Goal: Task Accomplishment & Management: Use online tool/utility

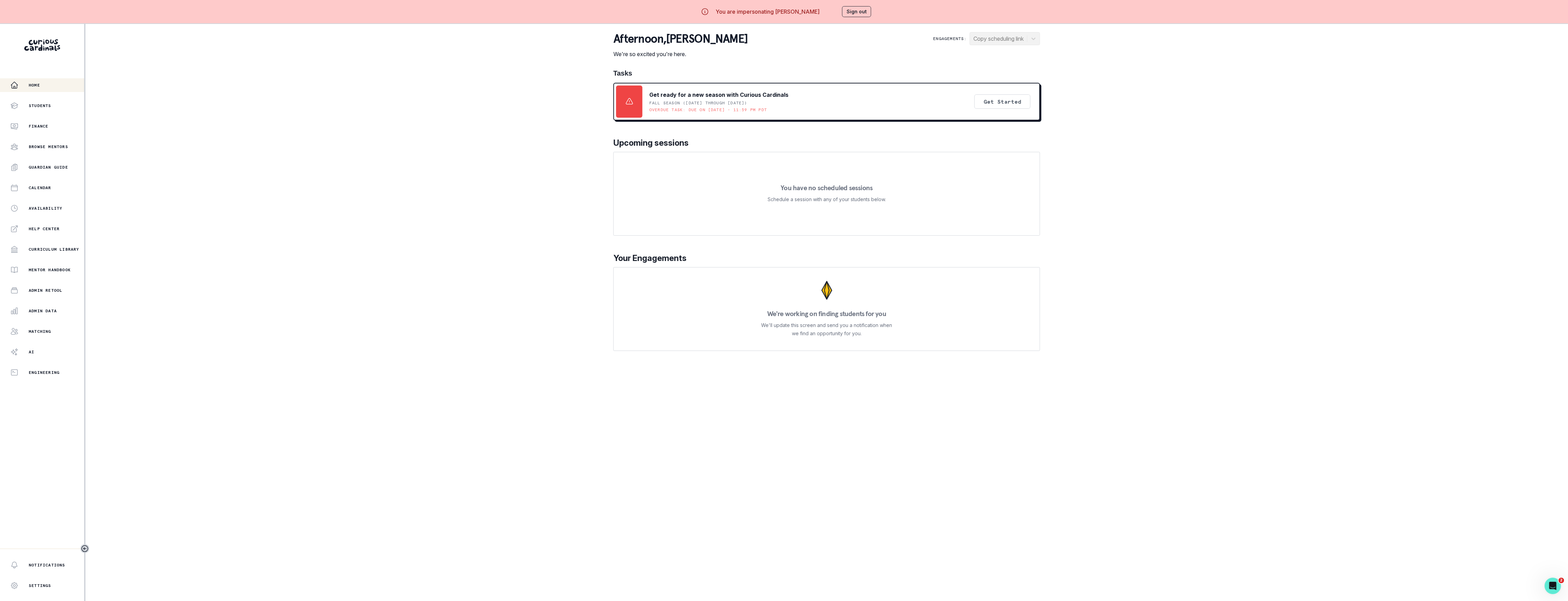
click at [48, 113] on div "Home Students Finance Browse Mentors Guardian Guide Calendar Availability Help …" at bounding box center [42, 229] width 84 height 301
click at [57, 314] on div "Admin Data" at bounding box center [47, 311] width 74 height 8
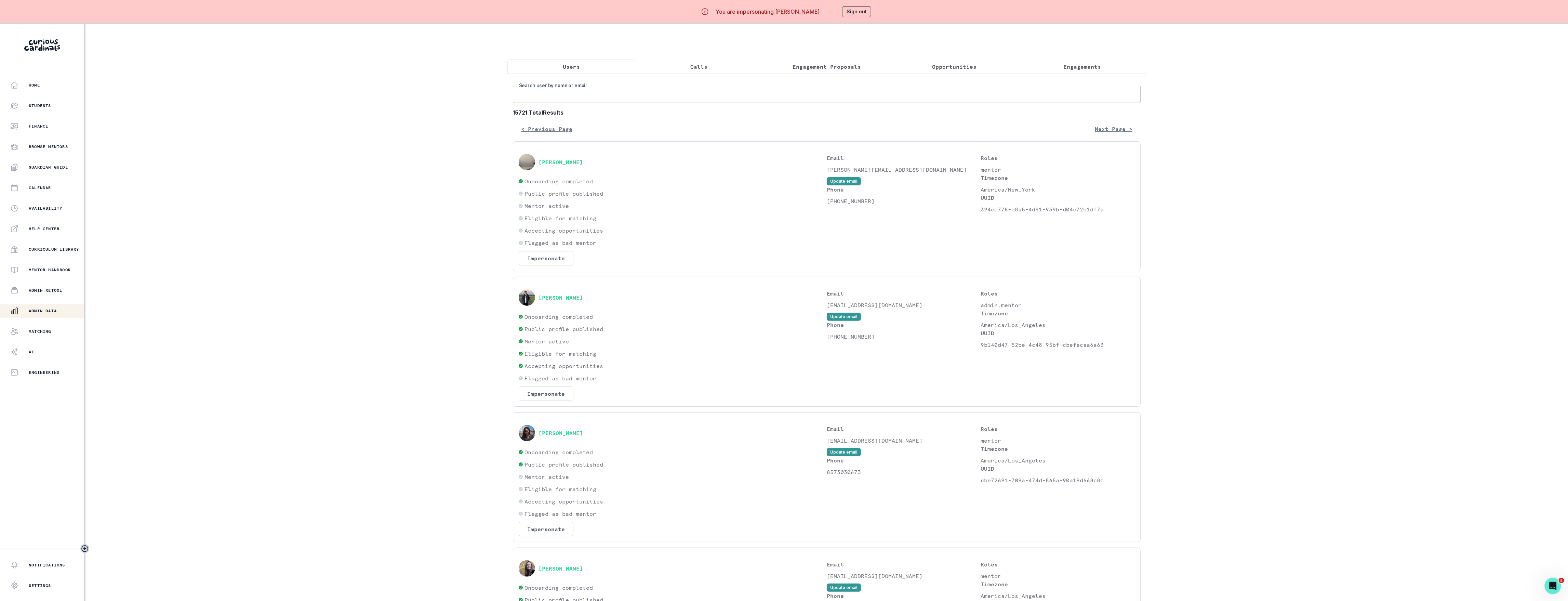
click at [566, 94] on input "Search user by name or email" at bounding box center [827, 94] width 628 height 17
type input "n"
type input "[PERSON_NAME]"
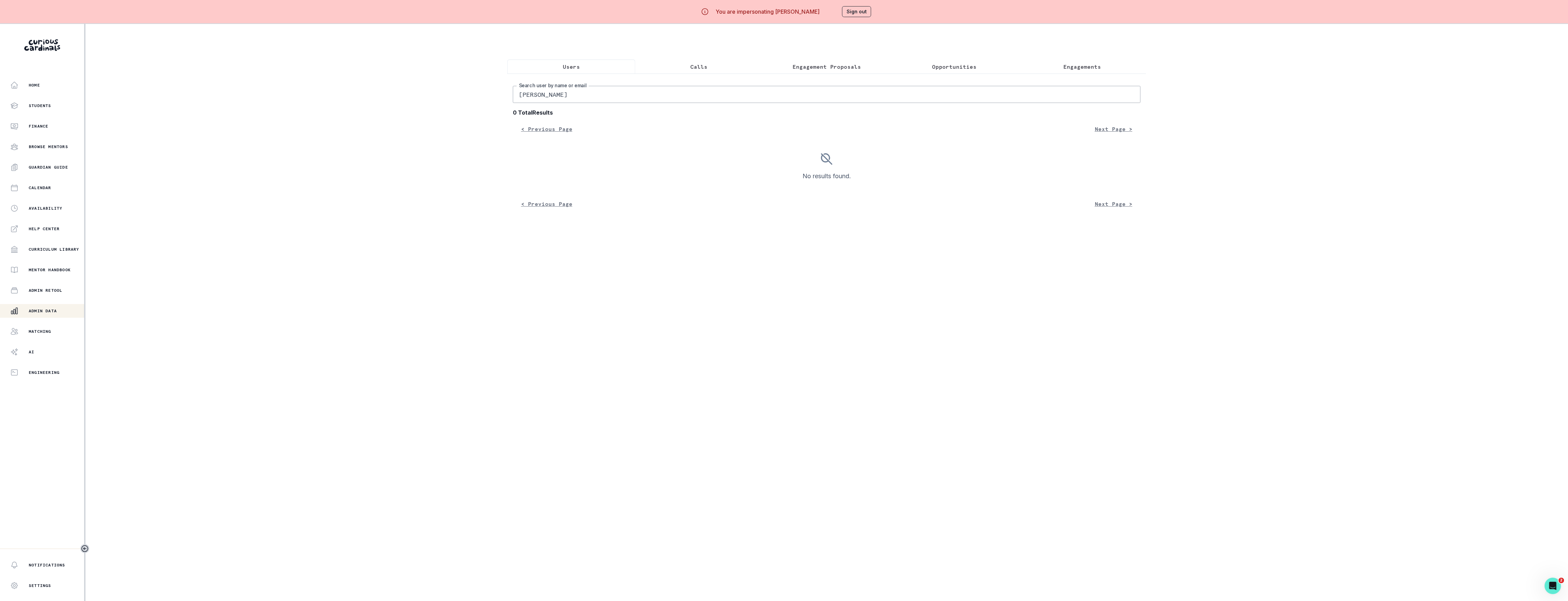
drag, startPoint x: 564, startPoint y: 96, endPoint x: 547, endPoint y: 96, distance: 17.0
click at [547, 96] on input "[PERSON_NAME]" at bounding box center [827, 94] width 628 height 17
type input "anika"
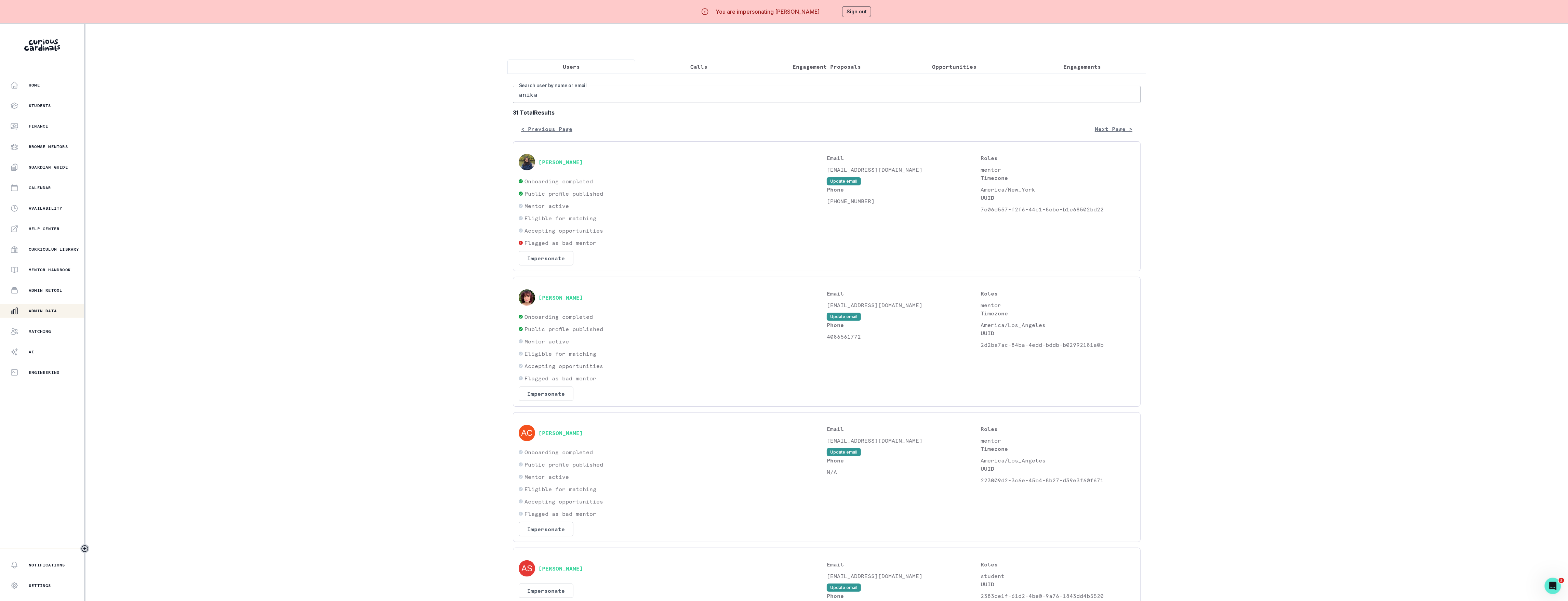
click at [569, 94] on input "anika" at bounding box center [827, 94] width 628 height 17
type input "[PERSON_NAME]"
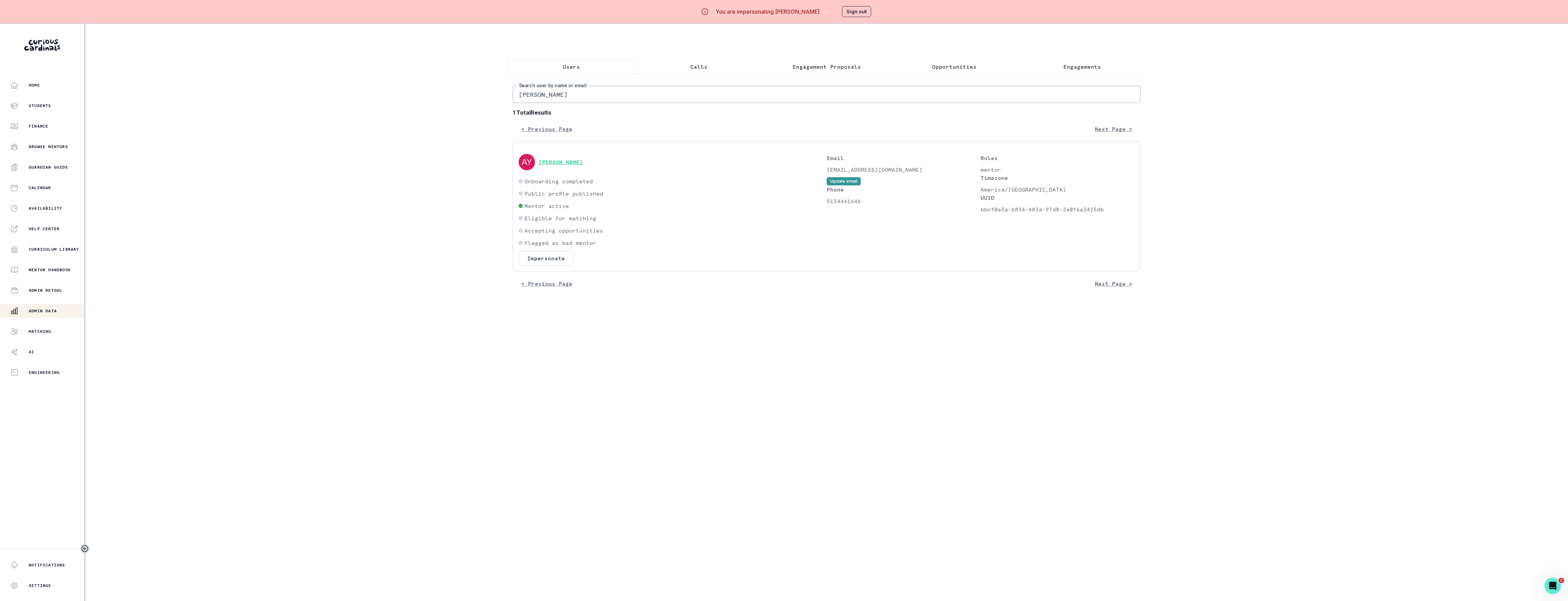
click at [559, 163] on button "[PERSON_NAME]" at bounding box center [561, 162] width 44 height 7
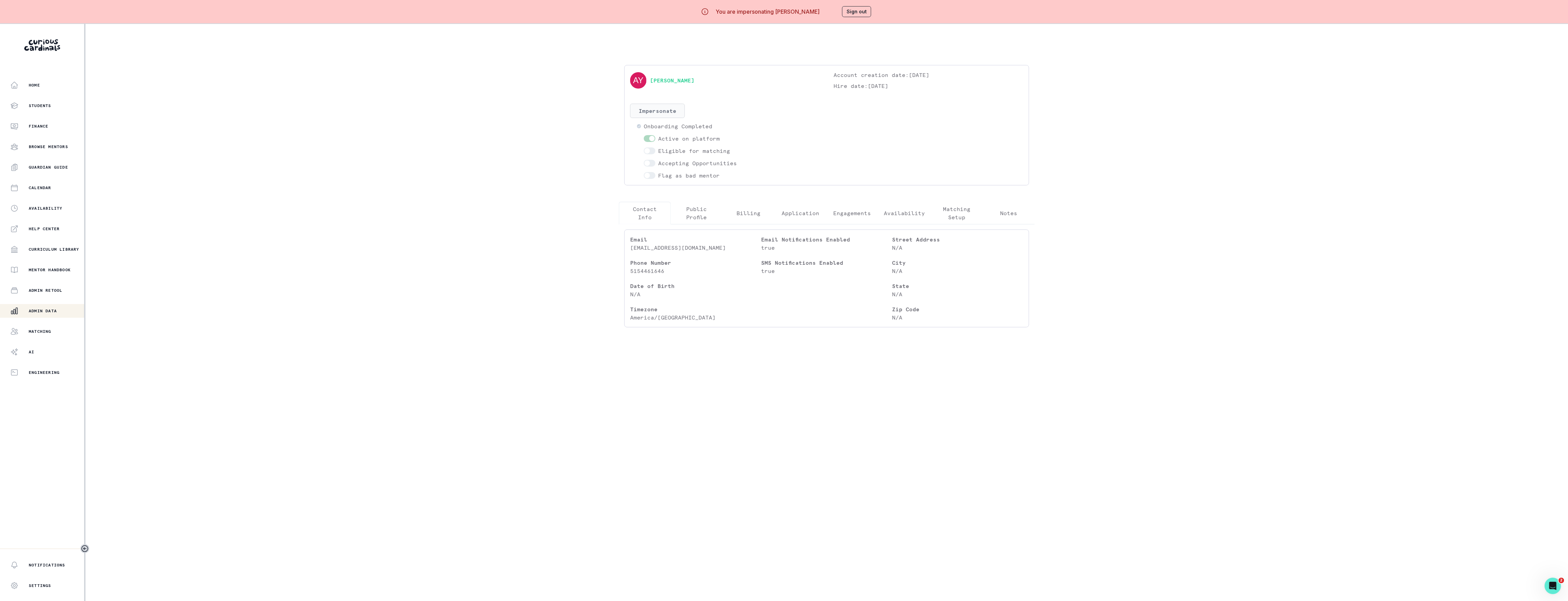
click at [671, 111] on button "Impersonate" at bounding box center [657, 111] width 55 height 15
click at [688, 174] on button "Impersonate" at bounding box center [686, 175] width 45 height 13
